Goal: Task Accomplishment & Management: Complete application form

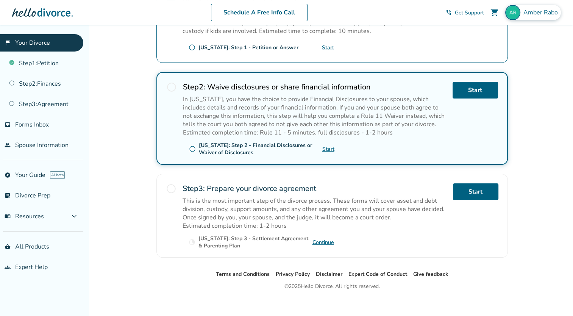
click at [536, 12] on span "Amber Rabo" at bounding box center [541, 12] width 37 height 8
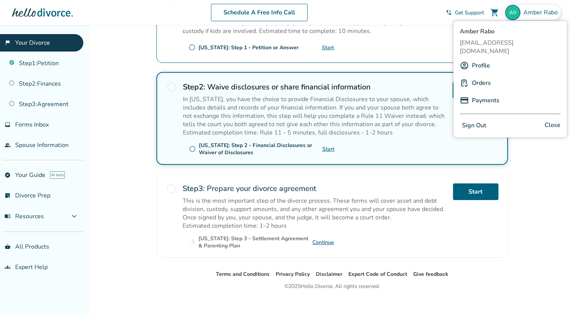
click at [470, 120] on button "Sign Out" at bounding box center [474, 125] width 29 height 11
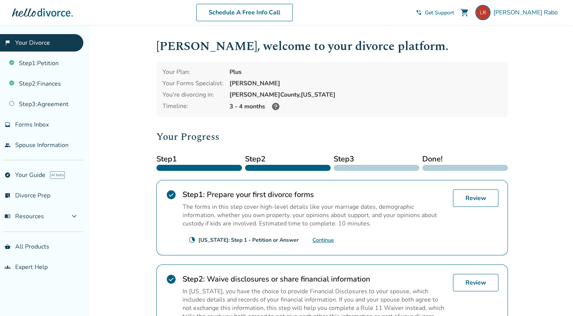
scroll to position [140, 0]
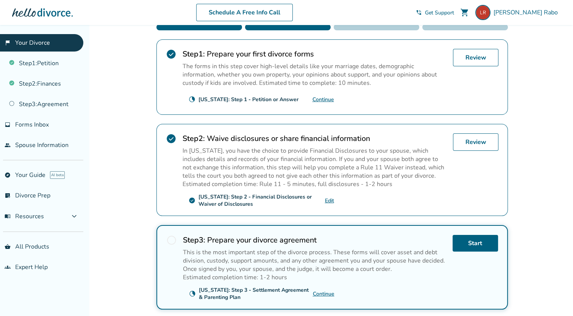
click at [321, 292] on link "Continue" at bounding box center [324, 293] width 22 height 7
click at [236, 286] on div "Texas: Step 3 - Settlement Agreement & Parenting Plan" at bounding box center [256, 293] width 114 height 14
click at [172, 237] on span "radio_button_unchecked" at bounding box center [171, 240] width 11 height 11
click at [460, 241] on link "Start" at bounding box center [475, 243] width 45 height 17
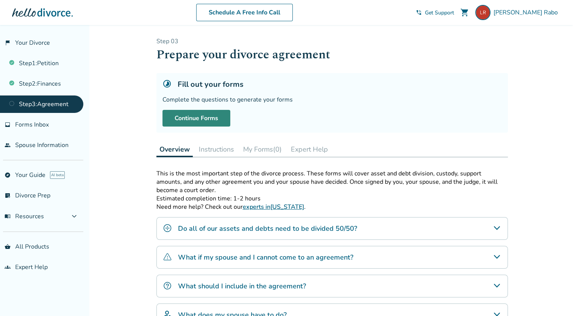
click at [209, 115] on link "Continue Forms" at bounding box center [196, 118] width 68 height 17
